Goal: Navigation & Orientation: Find specific page/section

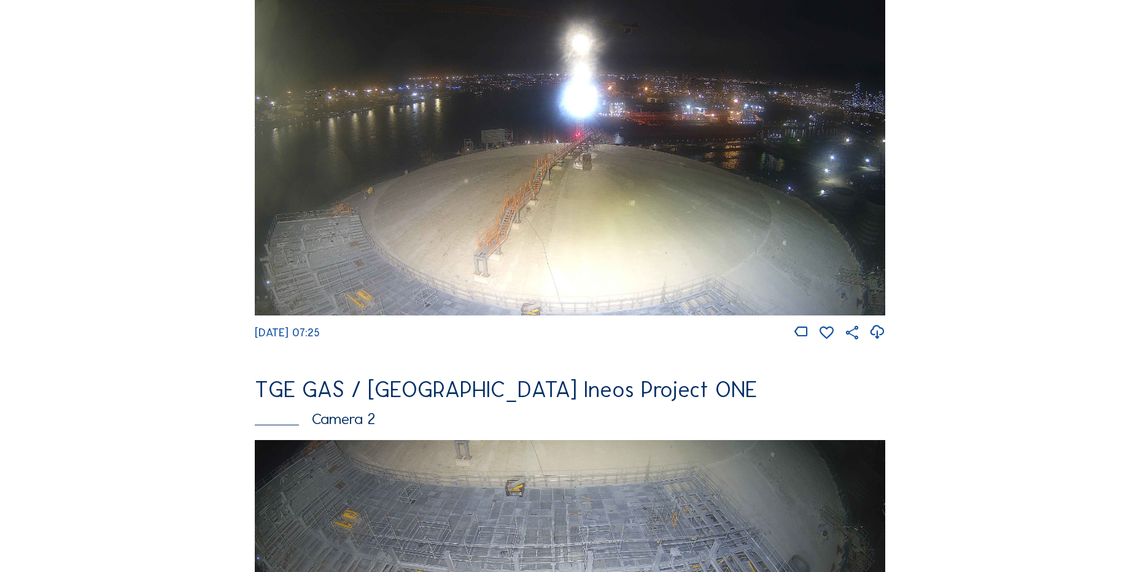
scroll to position [184, 0]
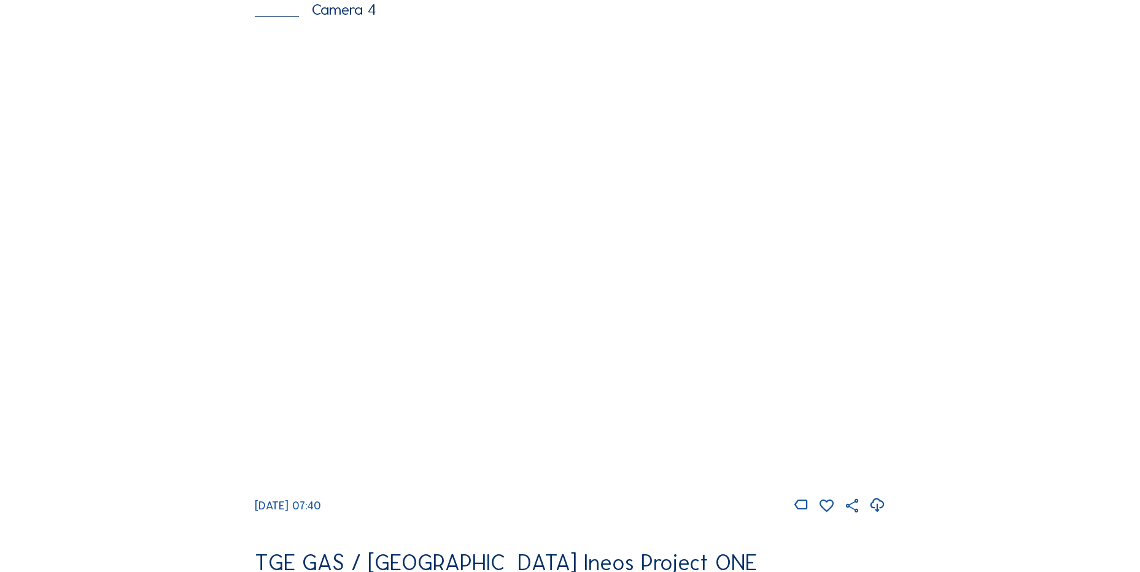
scroll to position [1105, 0]
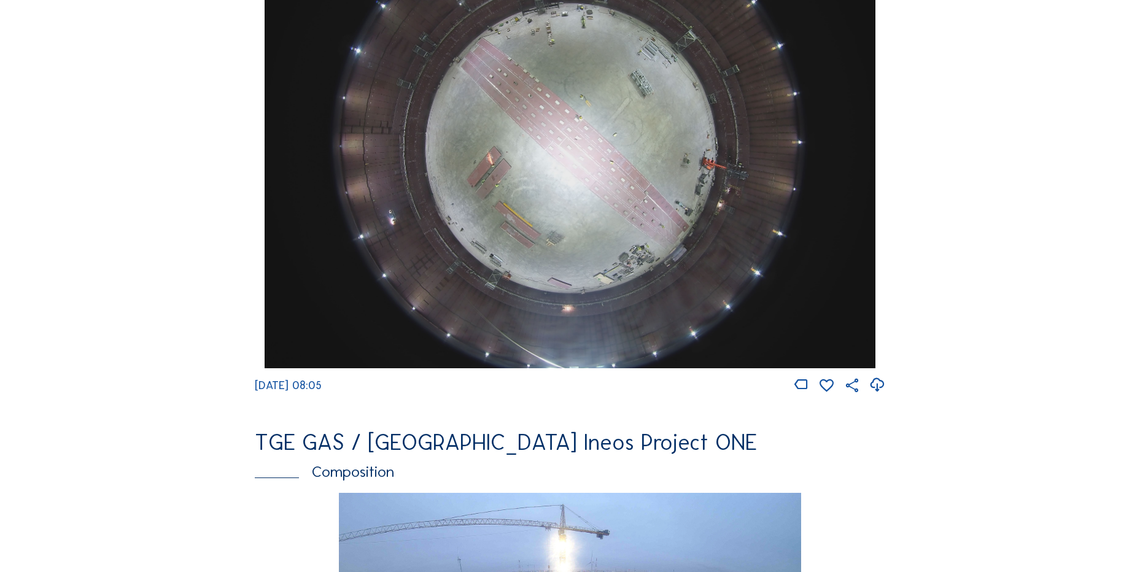
scroll to position [1105, 0]
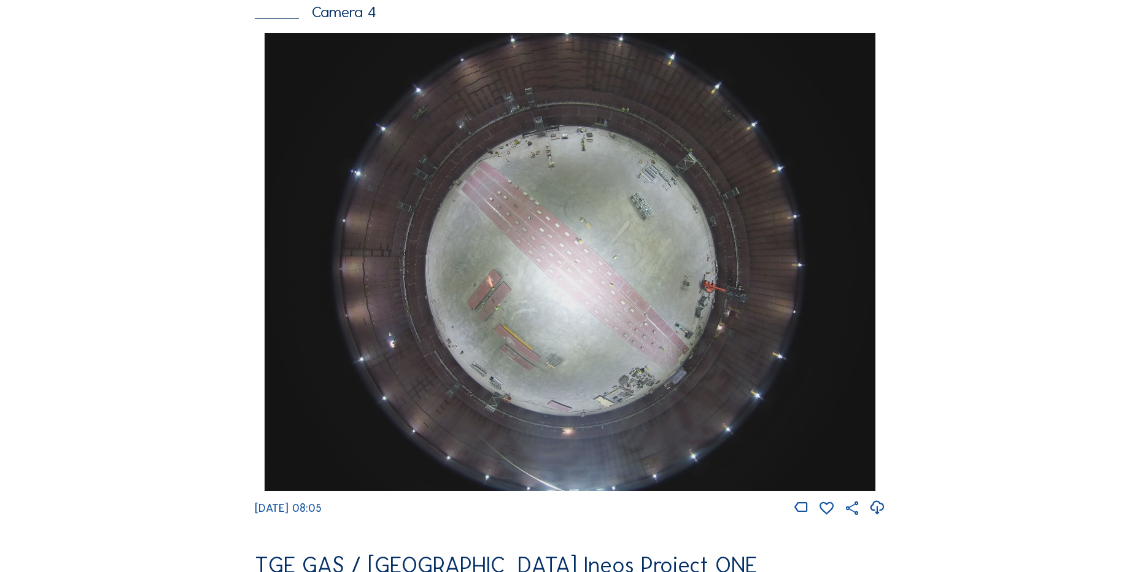
click at [884, 516] on icon at bounding box center [876, 508] width 17 height 20
click at [194, 195] on div "Feed Photo Show Map Search Fullscreen TGE GAS / Antwerpen Ineos Project ONE Cam…" at bounding box center [569, 37] width 855 height 2124
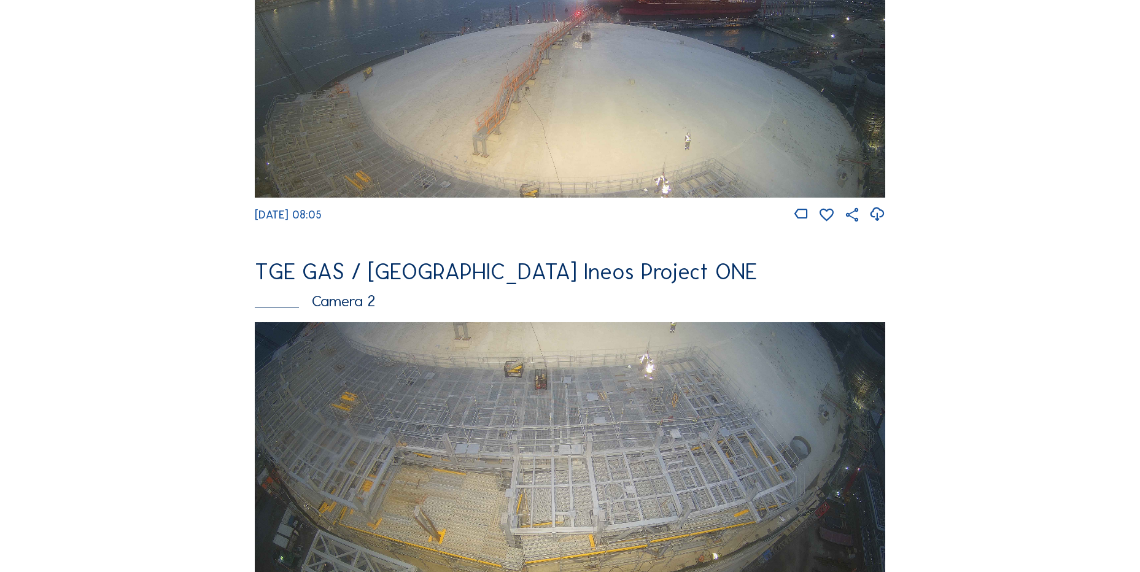
scroll to position [184, 0]
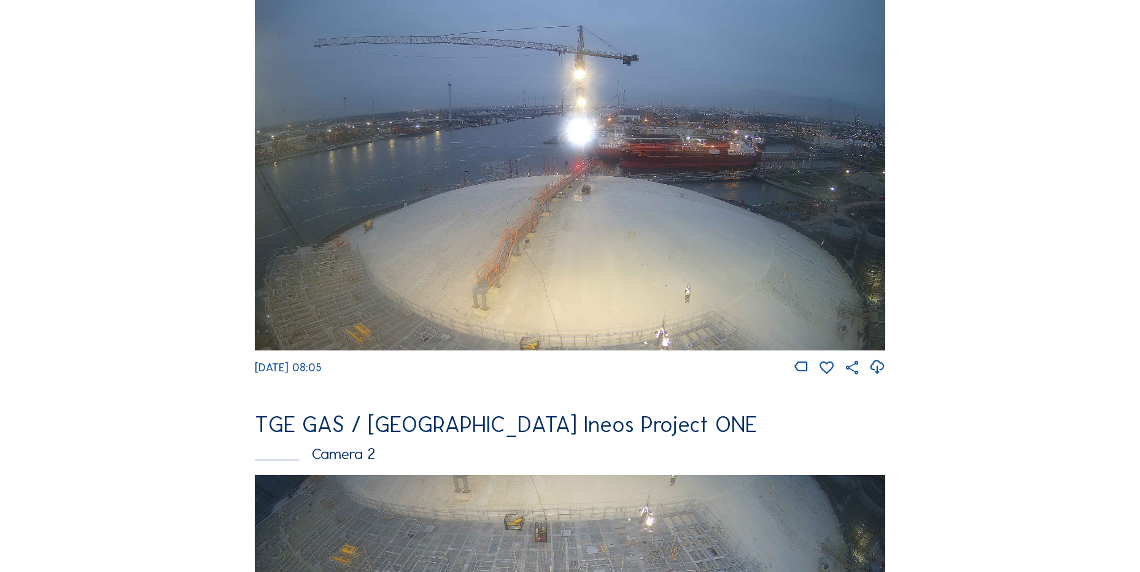
click at [880, 362] on icon at bounding box center [876, 367] width 17 height 20
drag, startPoint x: 83, startPoint y: 104, endPoint x: 88, endPoint y: 109, distance: 6.5
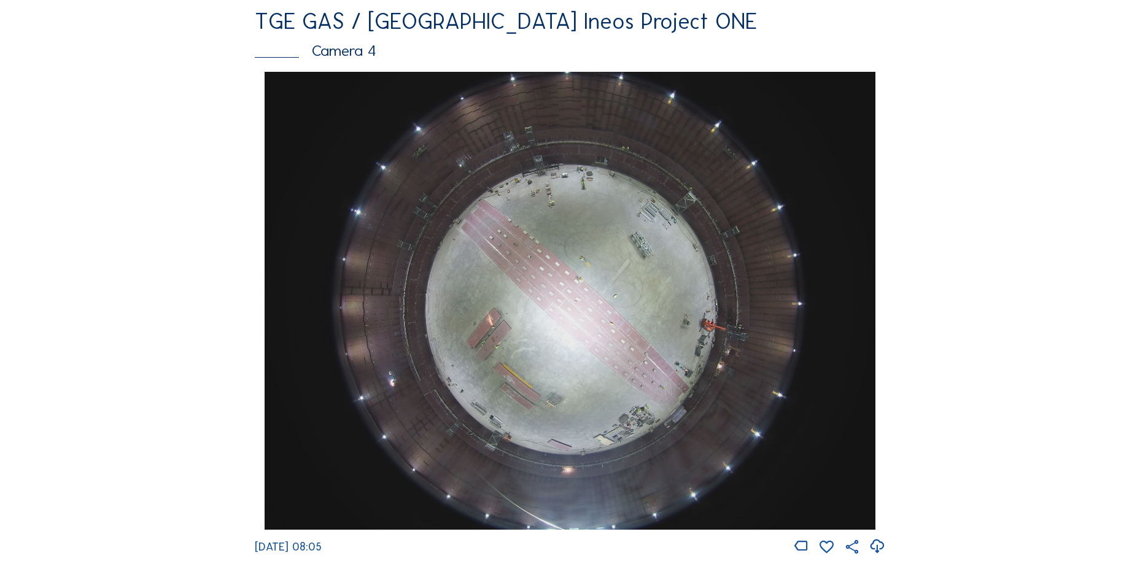
scroll to position [1289, 0]
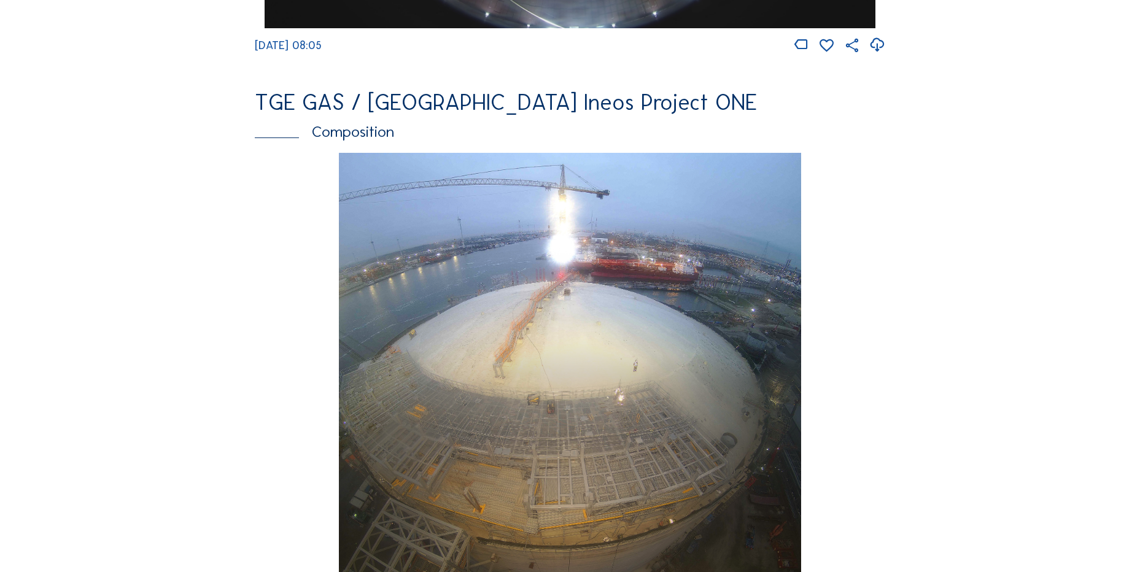
scroll to position [1596, 0]
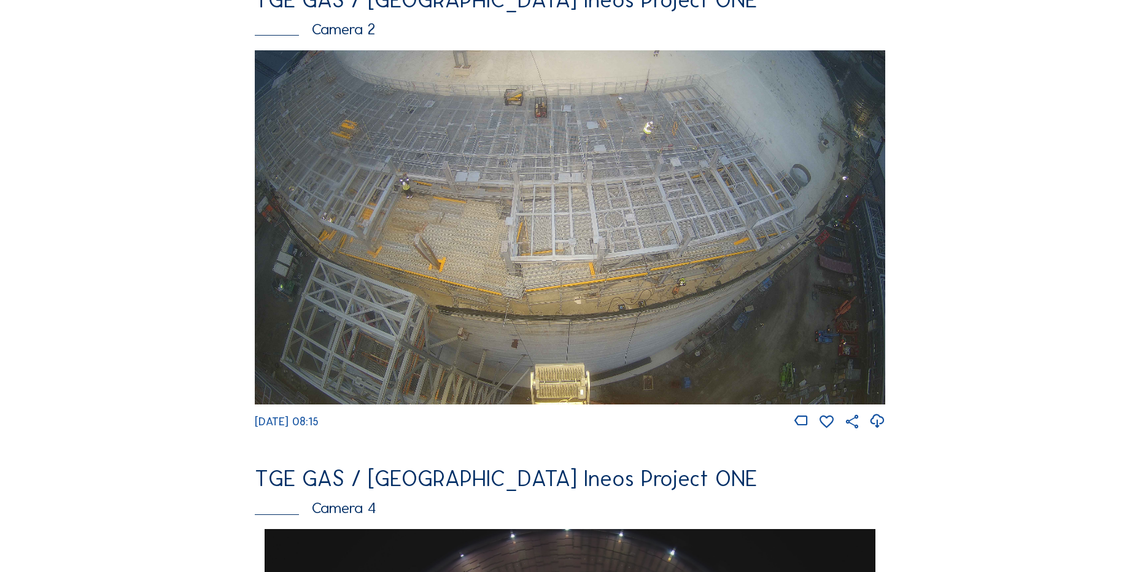
scroll to position [491, 0]
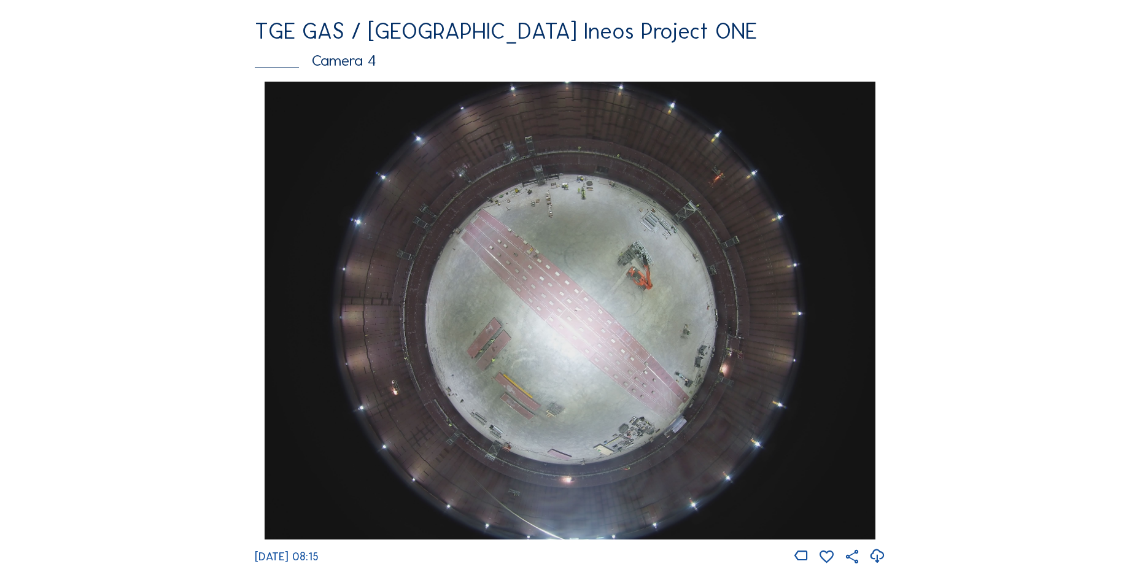
scroll to position [1228, 0]
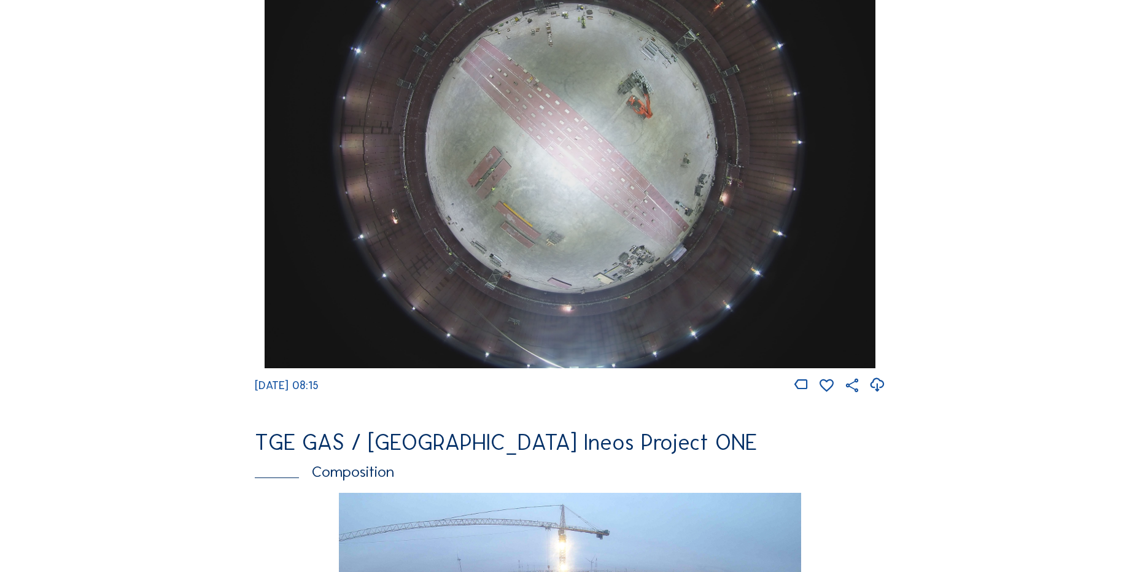
click at [77, 168] on div "Cameras Timelapses My C-Site Feed Photo Show Map Search Fullscreen TGE GAS / An…" at bounding box center [570, 143] width 1140 height 2742
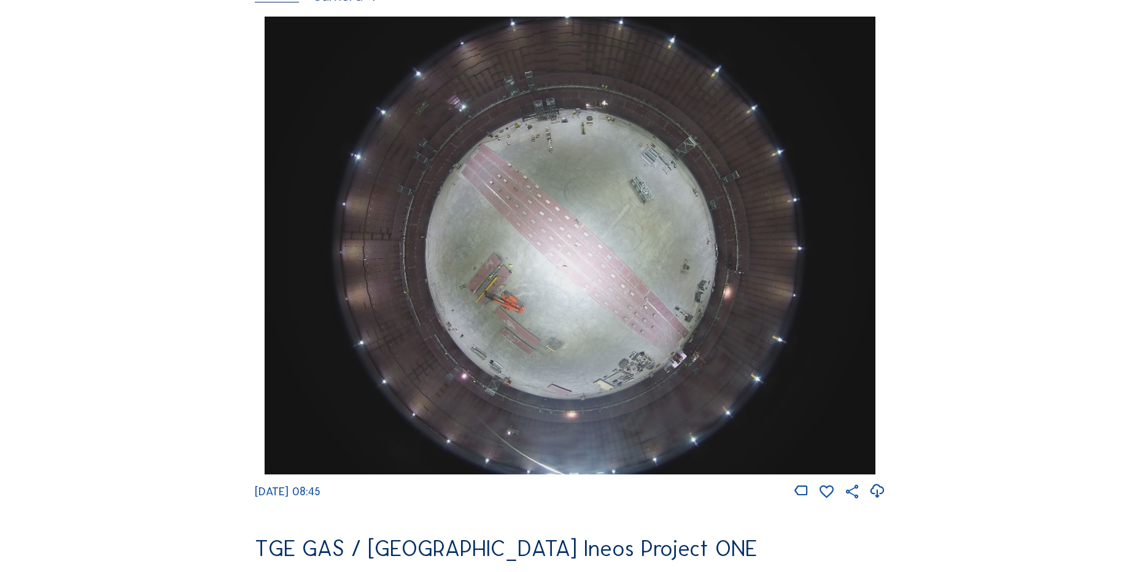
scroll to position [1166, 0]
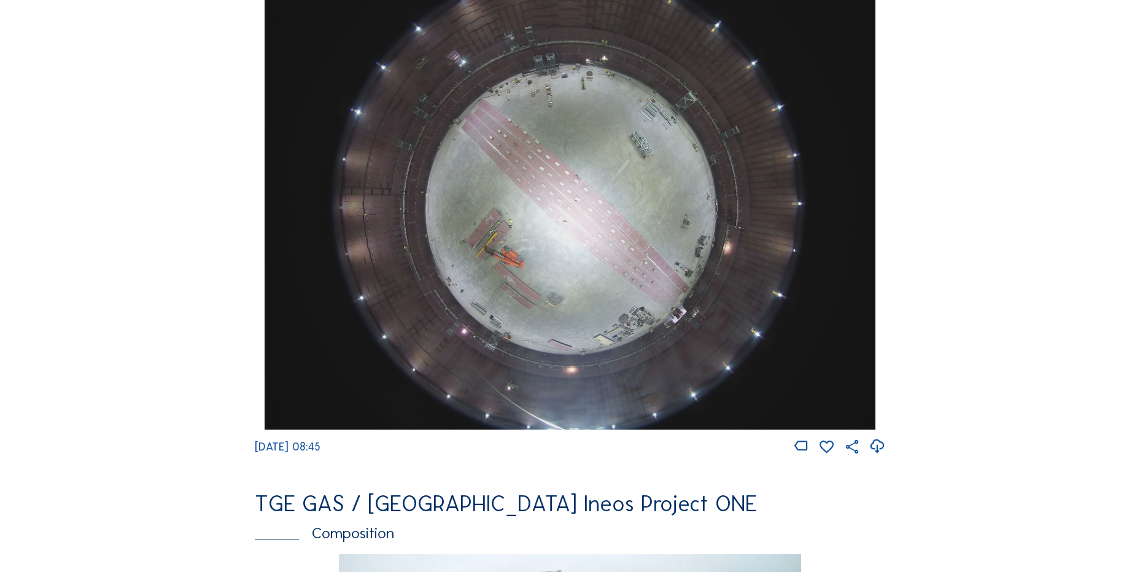
click at [880, 457] on icon at bounding box center [876, 446] width 17 height 20
